Goal: Browse casually

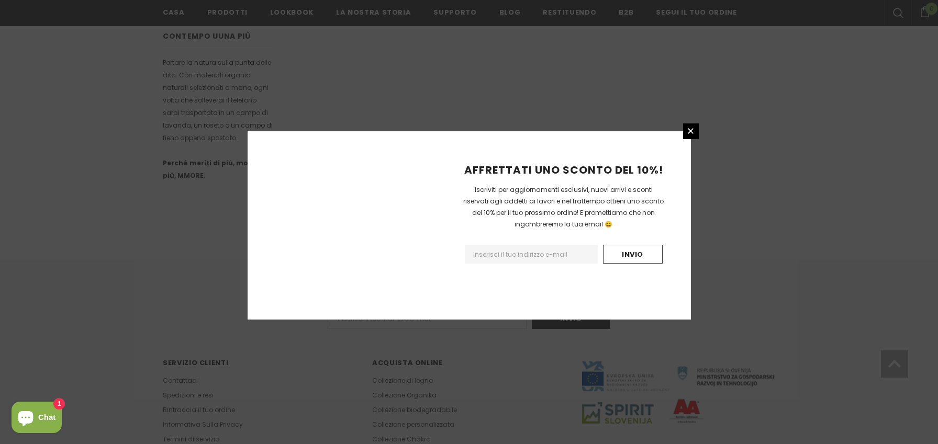
scroll to position [629, 0]
